Goal: Answer question/provide support

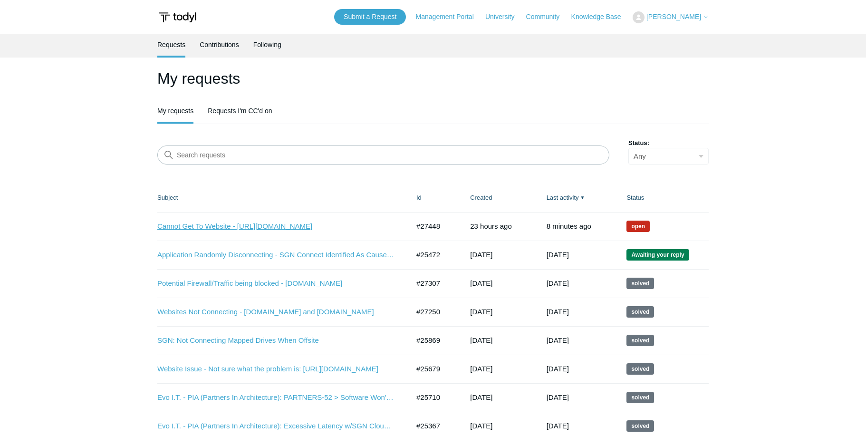
click at [303, 226] on link "Cannot Get To Website - [URL][DOMAIN_NAME]" at bounding box center [276, 226] width 238 height 11
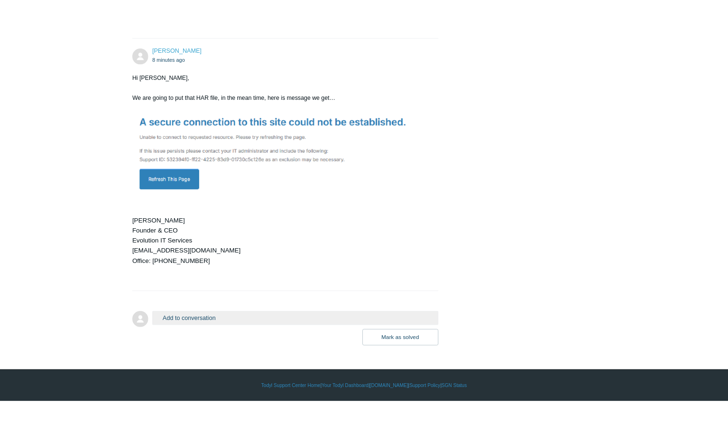
scroll to position [679, 0]
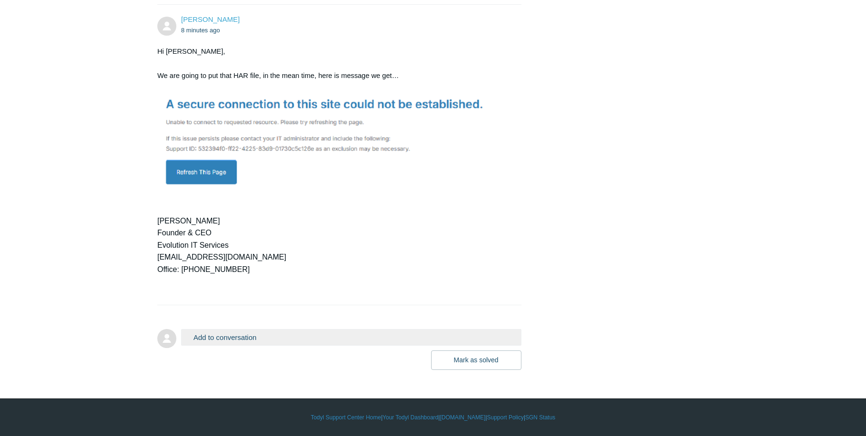
click at [327, 339] on button "Add to conversation" at bounding box center [351, 337] width 340 height 17
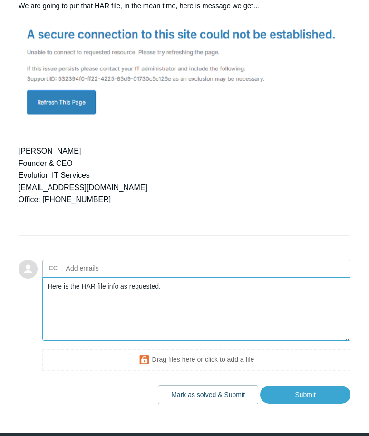
scroll to position [840, 0]
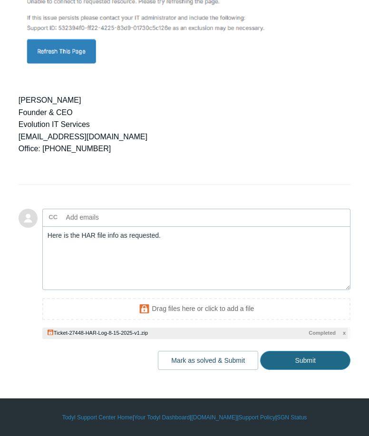
click at [316, 370] on input "Submit" at bounding box center [305, 360] width 90 height 19
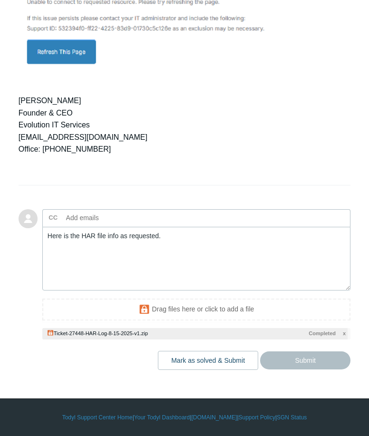
type textarea "Here is the HAR file info as requested. This ticket includes a secure attachmen…"
